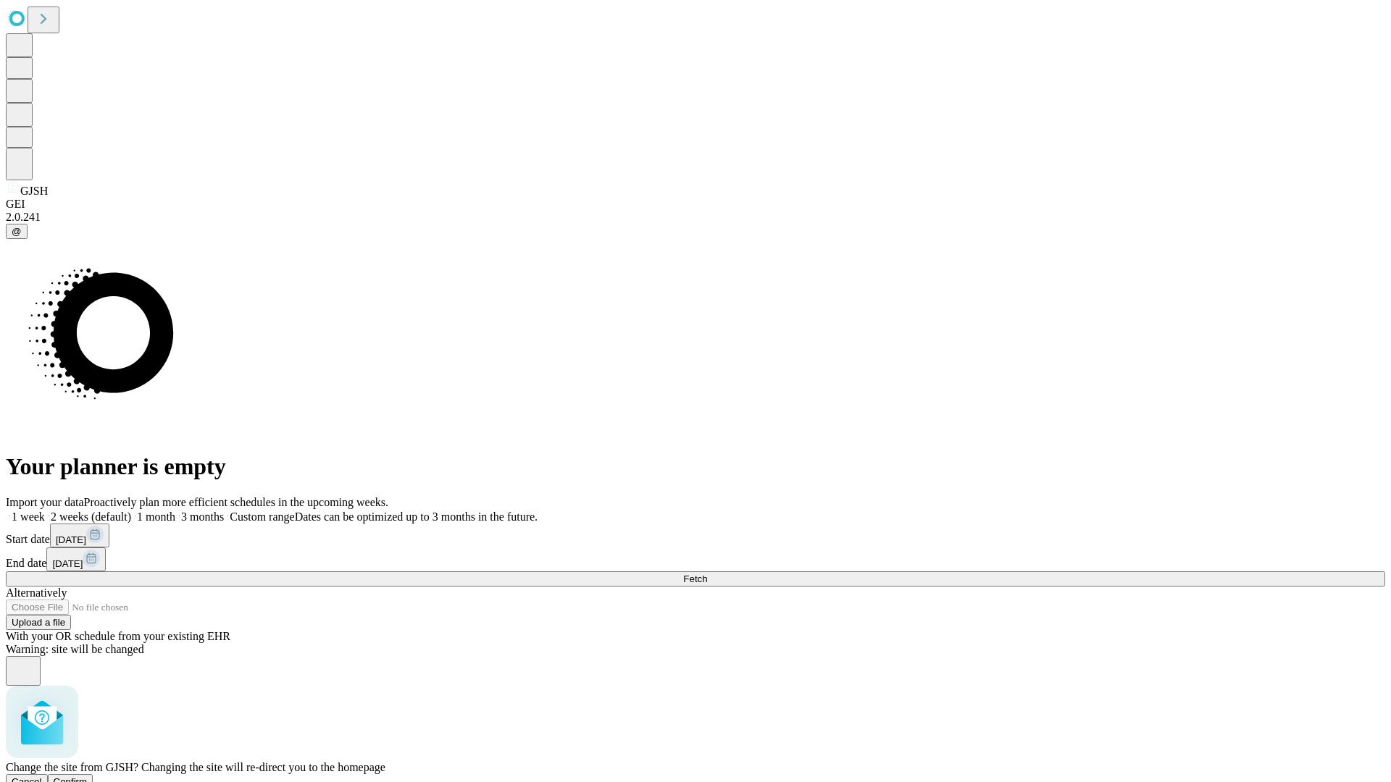
click at [88, 777] on span "Confirm" at bounding box center [71, 782] width 34 height 11
click at [707, 574] on span "Fetch" at bounding box center [695, 579] width 24 height 11
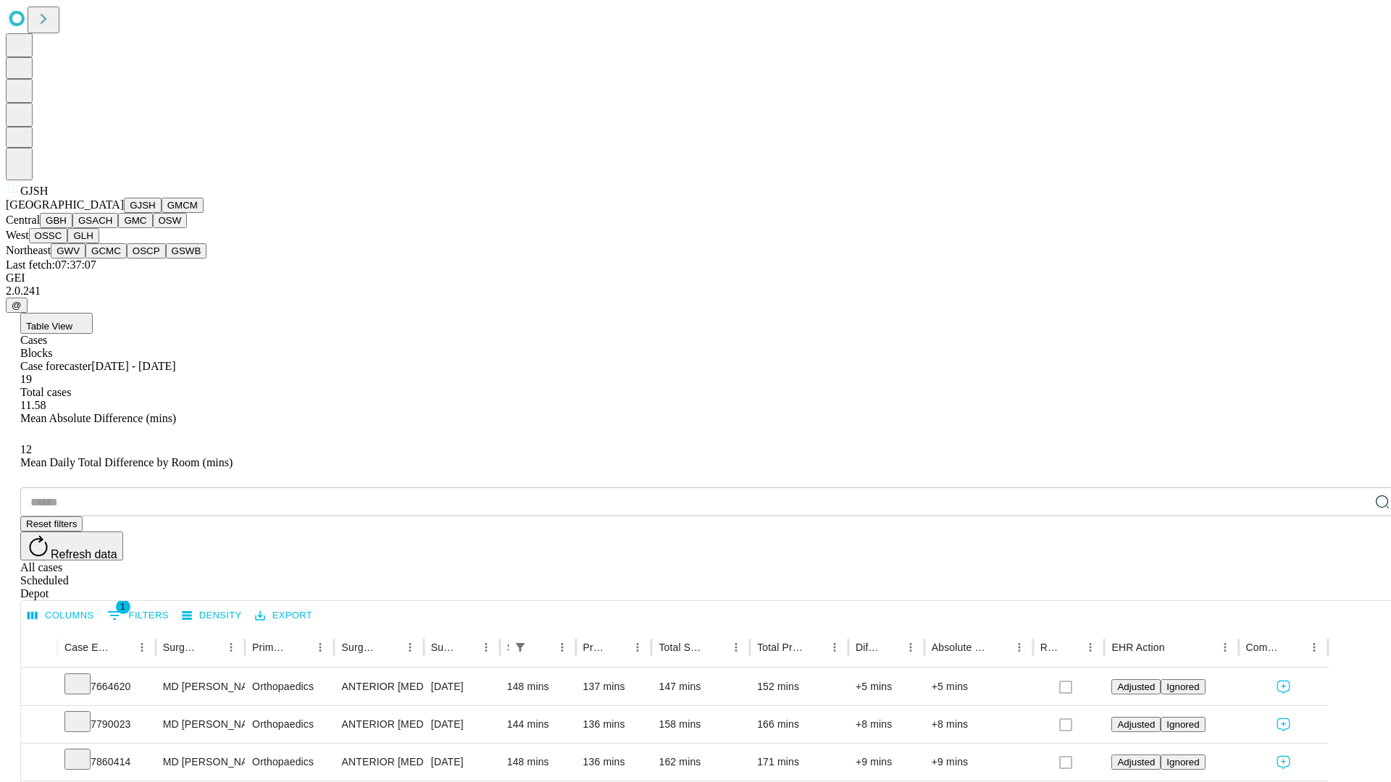
click at [162, 213] on button "GMCM" at bounding box center [183, 205] width 42 height 15
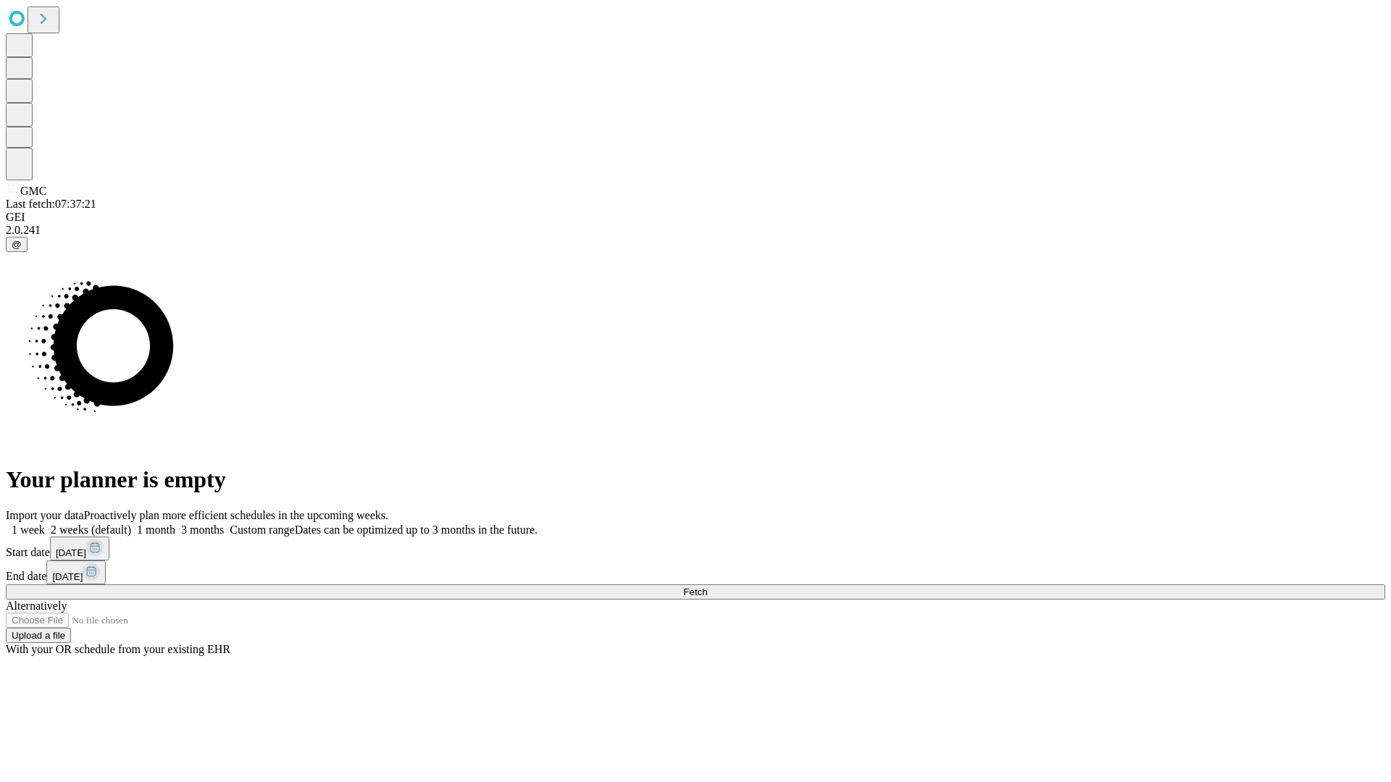
click at [707, 587] on span "Fetch" at bounding box center [695, 592] width 24 height 11
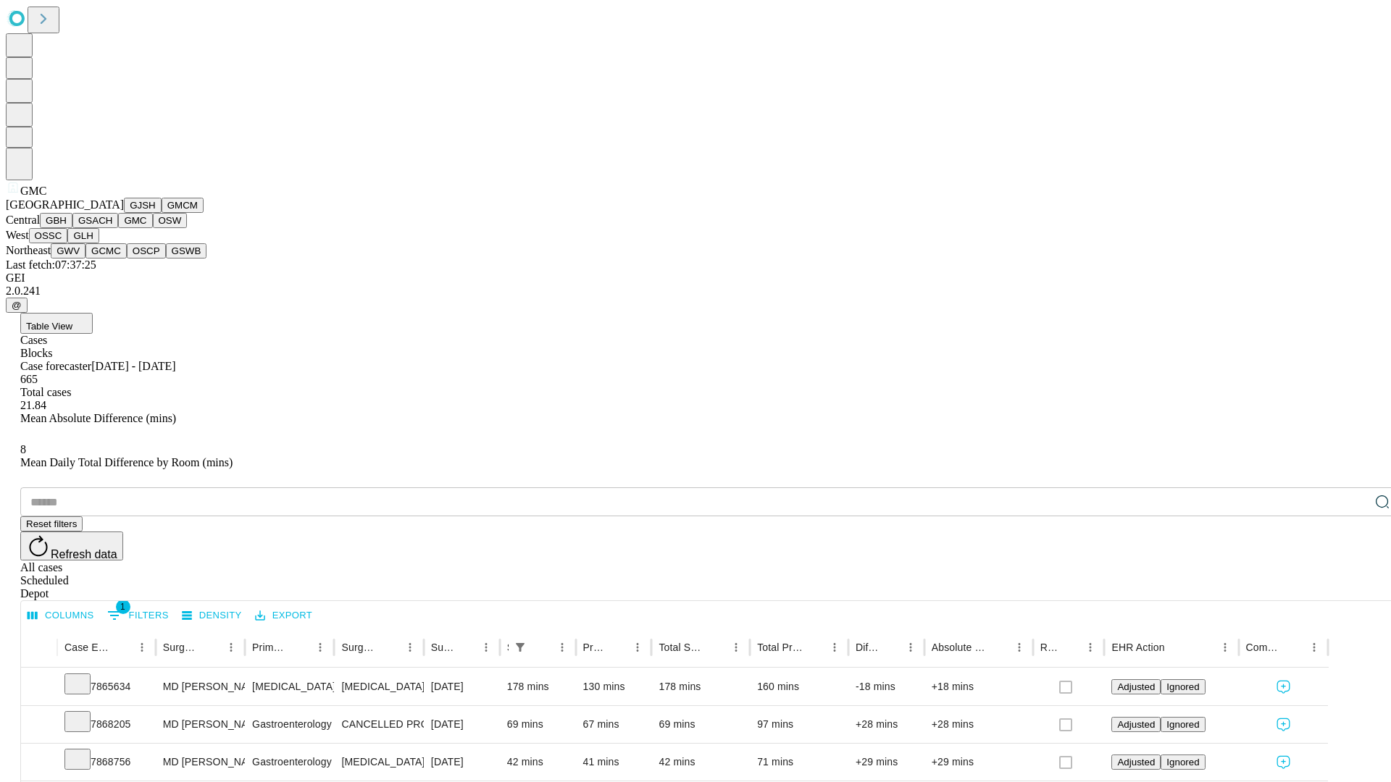
click at [153, 228] on button "OSW" at bounding box center [170, 220] width 35 height 15
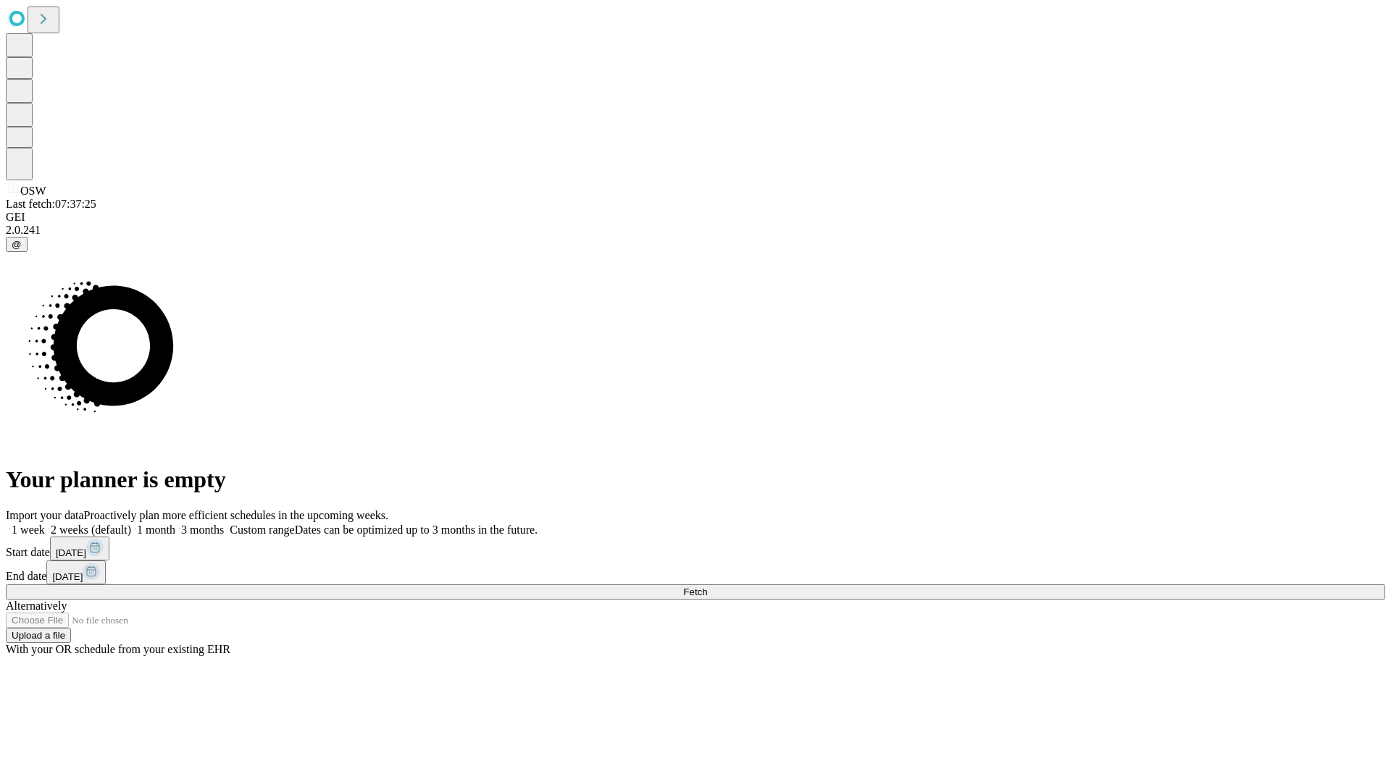
click at [707, 587] on span "Fetch" at bounding box center [695, 592] width 24 height 11
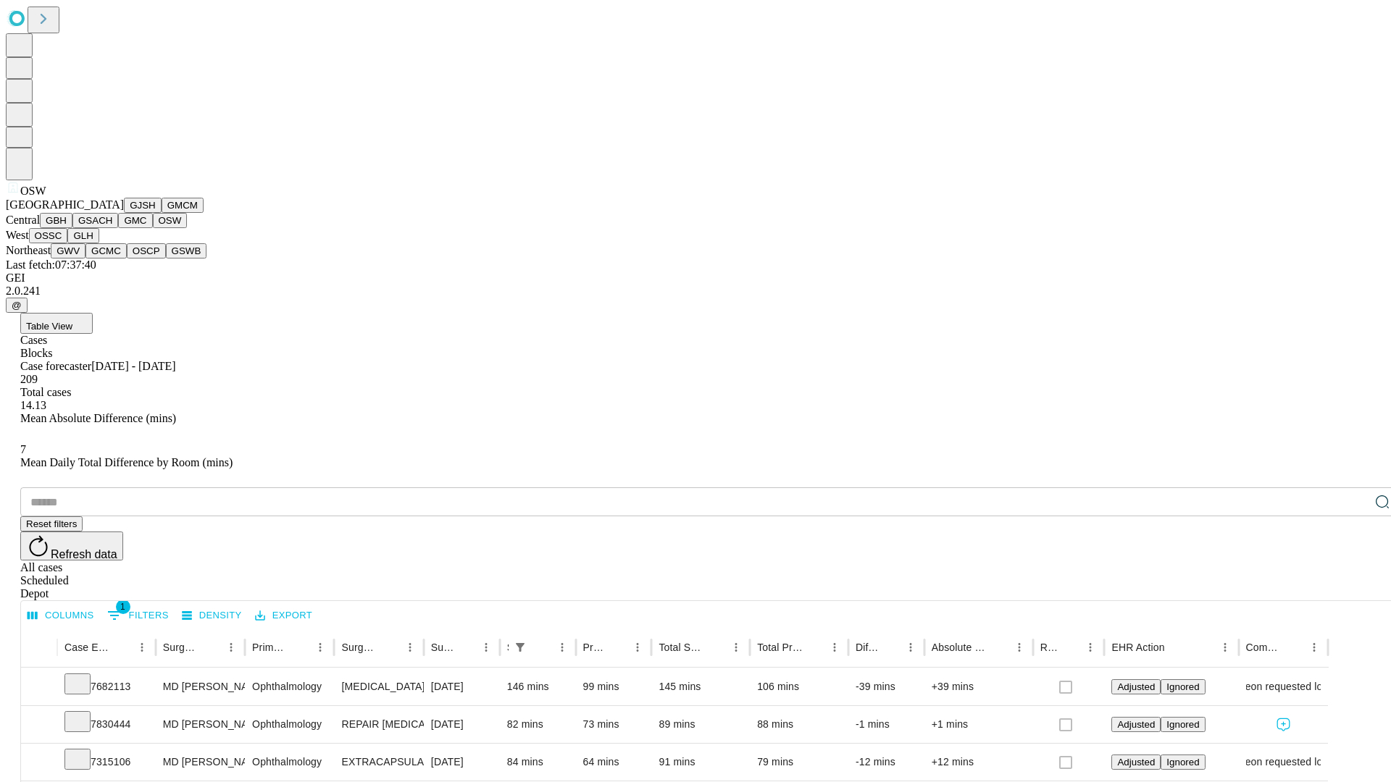
click at [68, 243] on button "OSSC" at bounding box center [48, 235] width 39 height 15
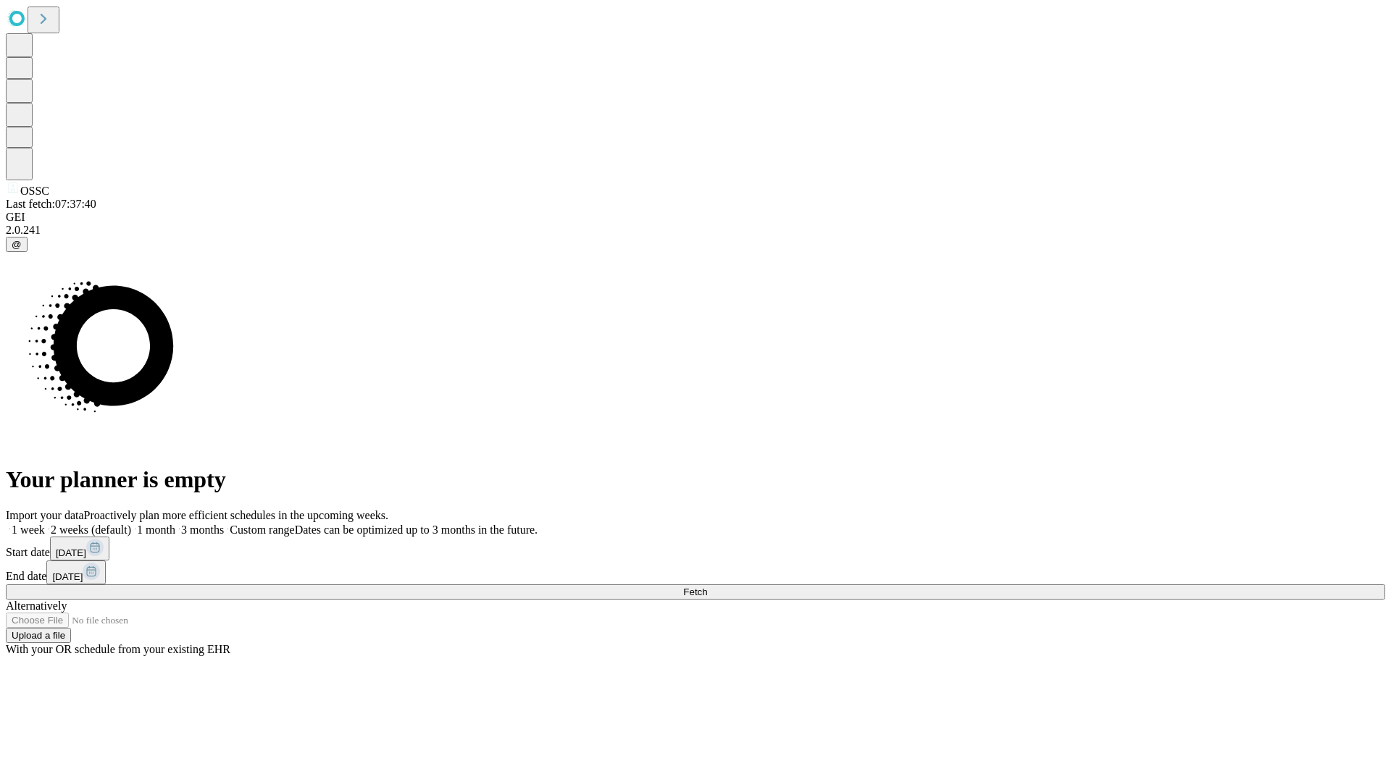
click at [707, 587] on span "Fetch" at bounding box center [695, 592] width 24 height 11
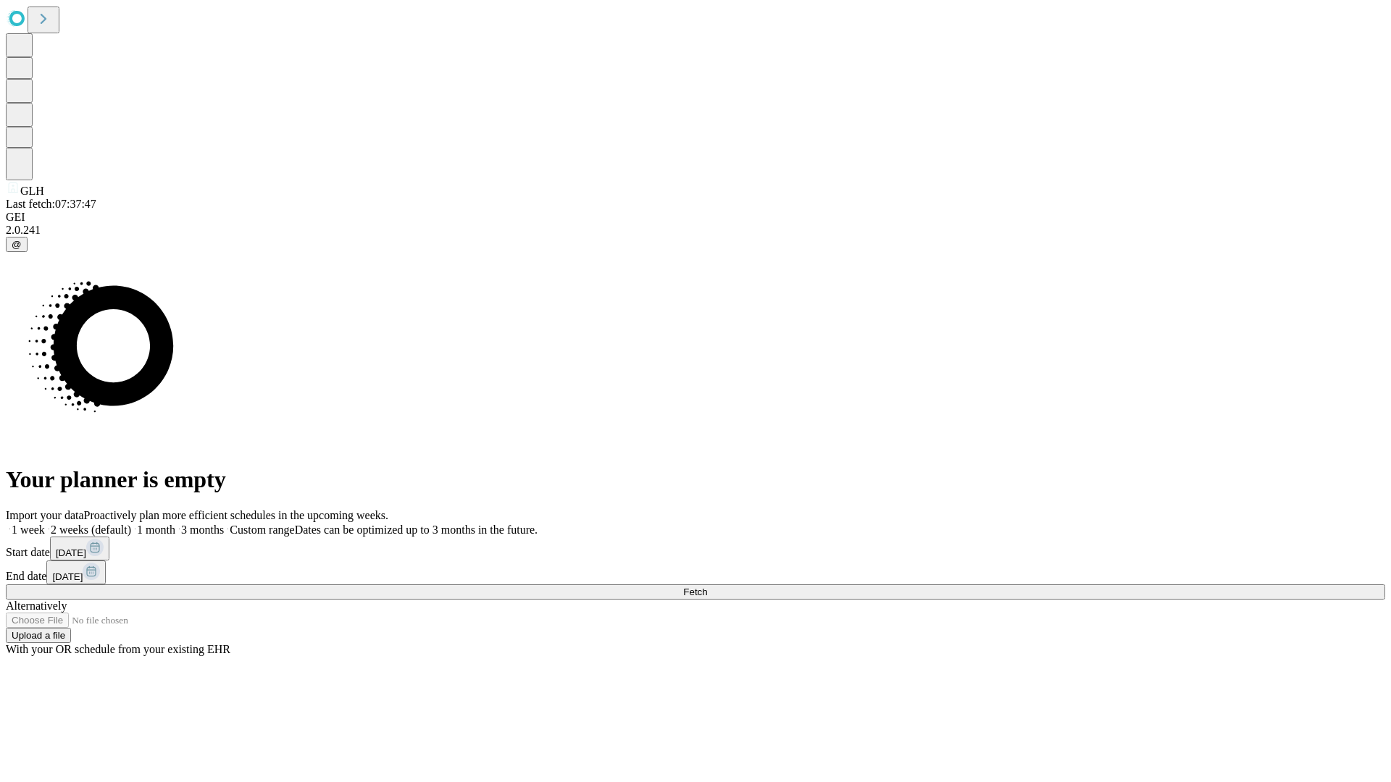
click at [707, 587] on span "Fetch" at bounding box center [695, 592] width 24 height 11
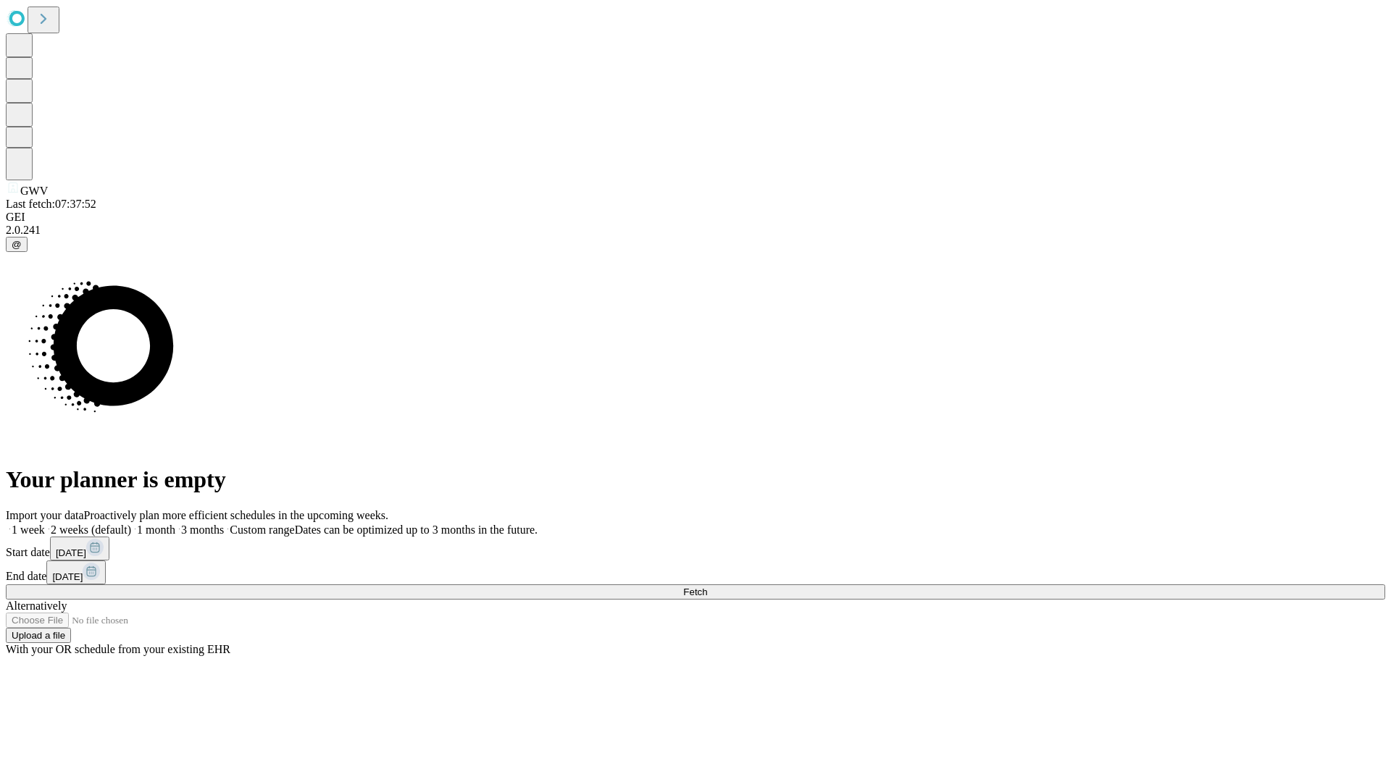
click at [707, 587] on span "Fetch" at bounding box center [695, 592] width 24 height 11
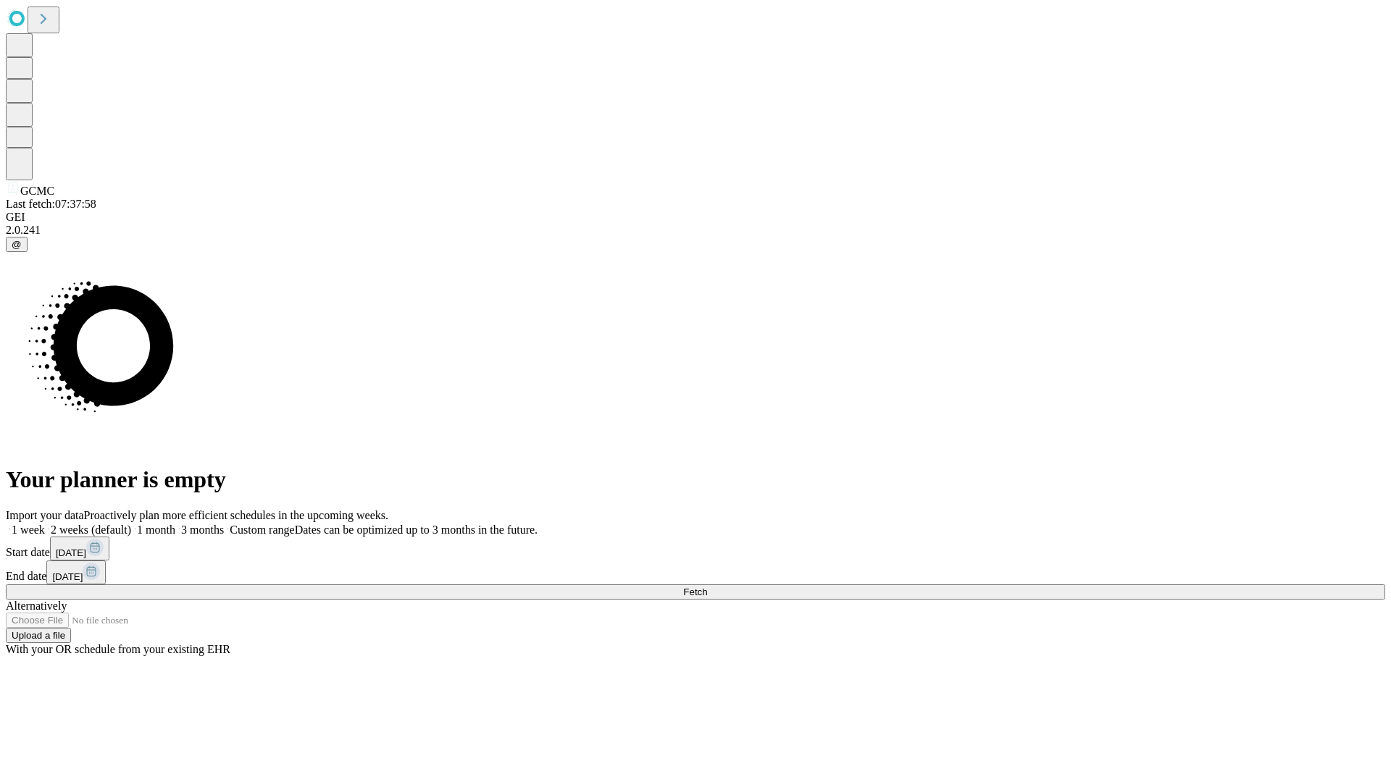
click at [707, 587] on span "Fetch" at bounding box center [695, 592] width 24 height 11
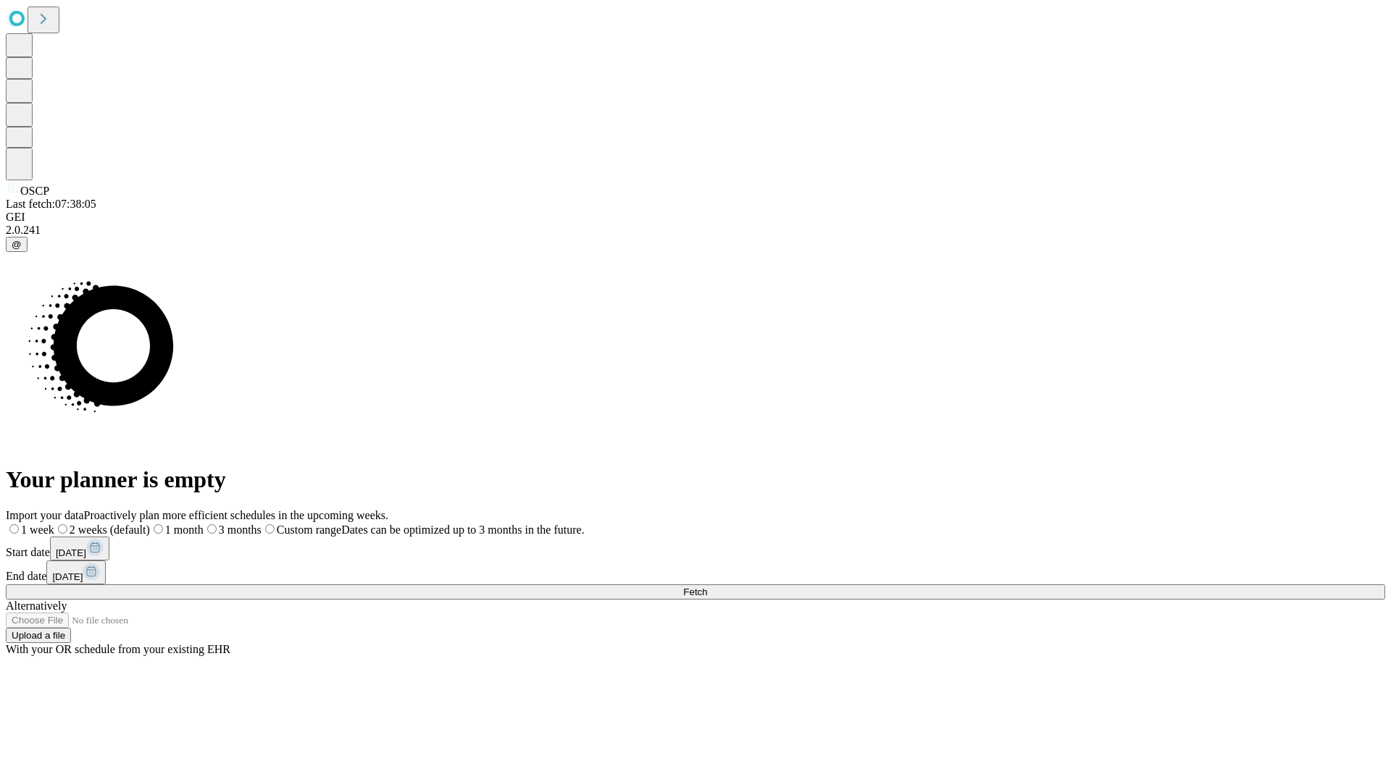
click at [707, 587] on span "Fetch" at bounding box center [695, 592] width 24 height 11
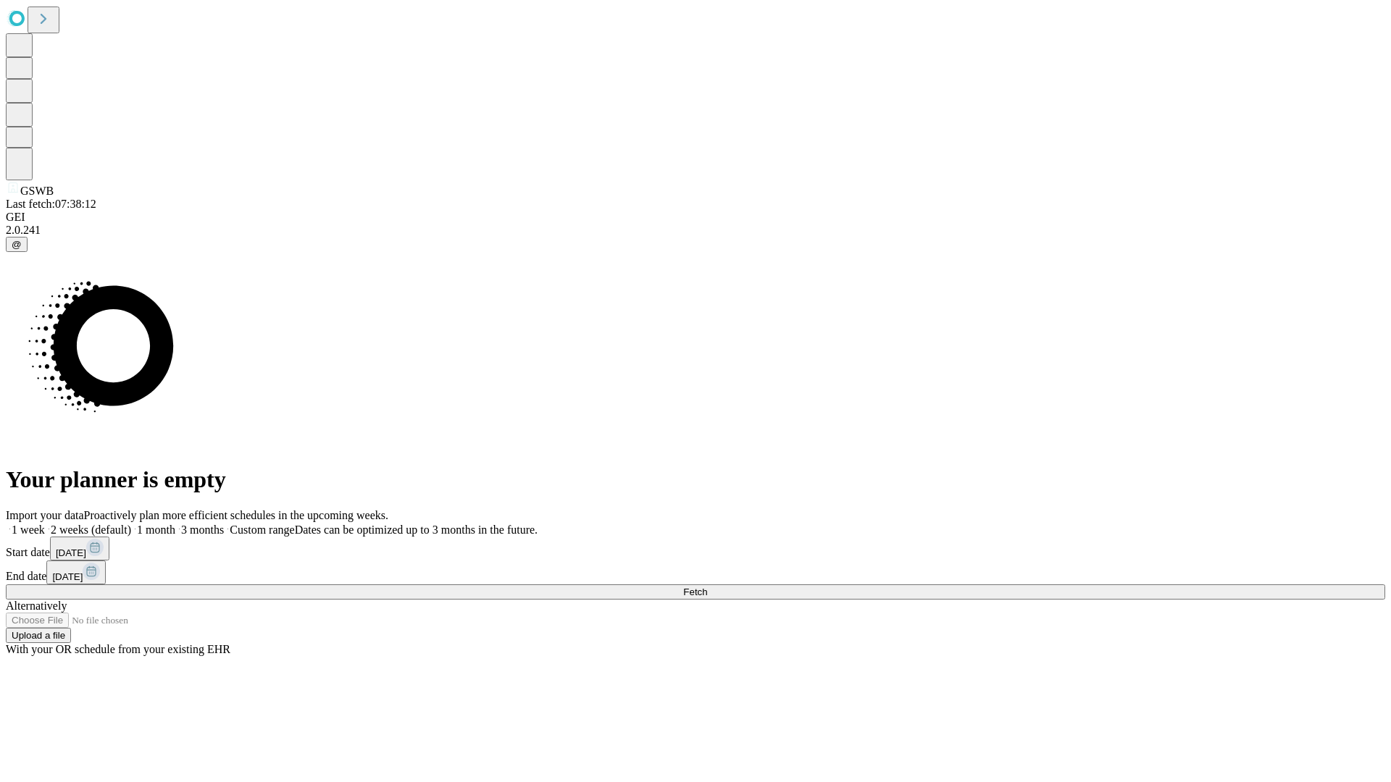
click at [707, 587] on span "Fetch" at bounding box center [695, 592] width 24 height 11
